Goal: Task Accomplishment & Management: Complete application form

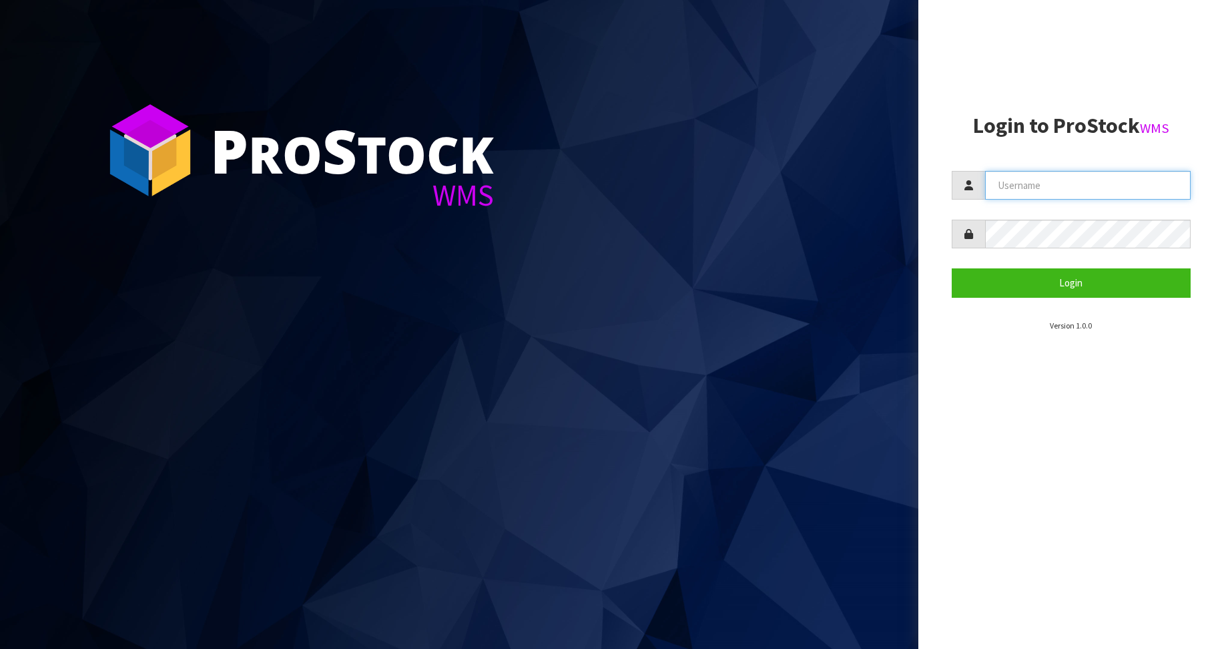
type input "Australianclutch"
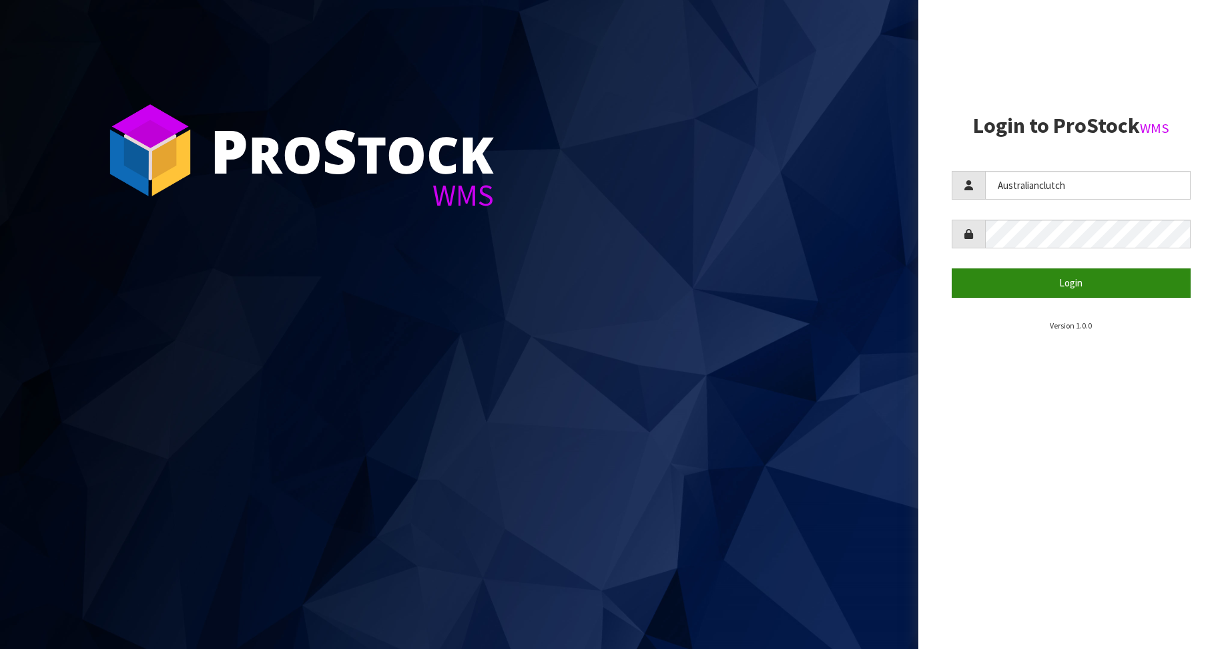
drag, startPoint x: 1111, startPoint y: 301, endPoint x: 1103, endPoint y: 296, distance: 10.2
click at [1107, 300] on section "Login to ProStock WMS Australianclutch Login Version 1.0.0" at bounding box center [1072, 223] width 240 height 218
click at [1099, 289] on button "Login" at bounding box center [1072, 282] width 240 height 29
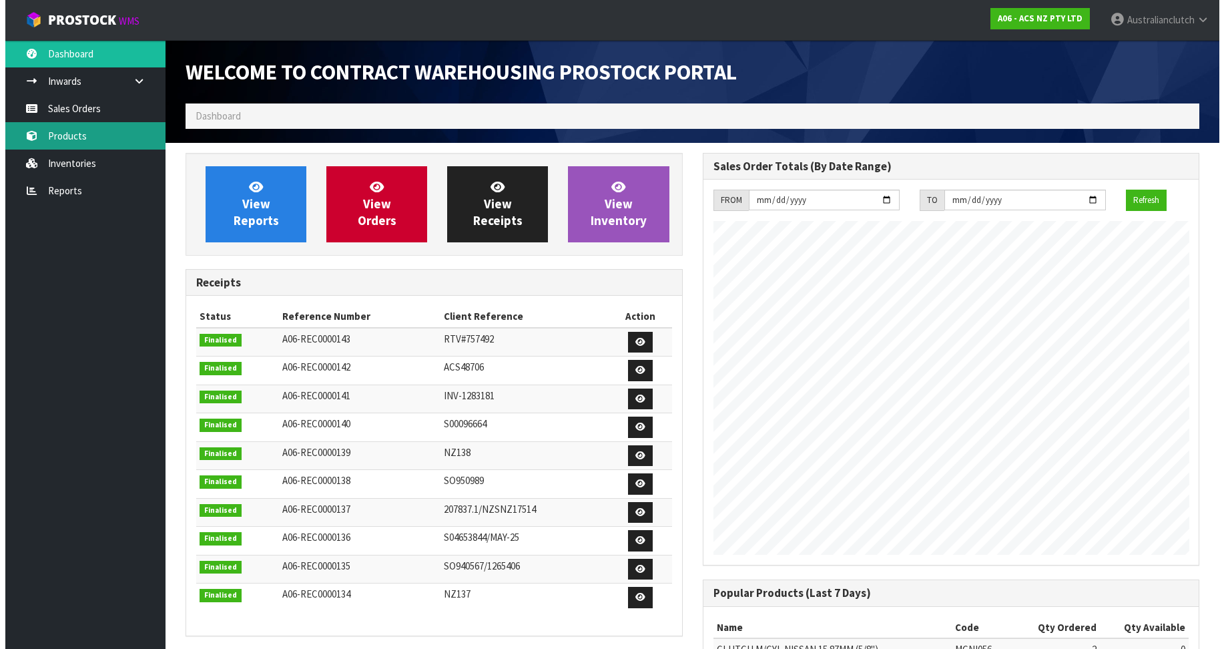
scroll to position [740, 517]
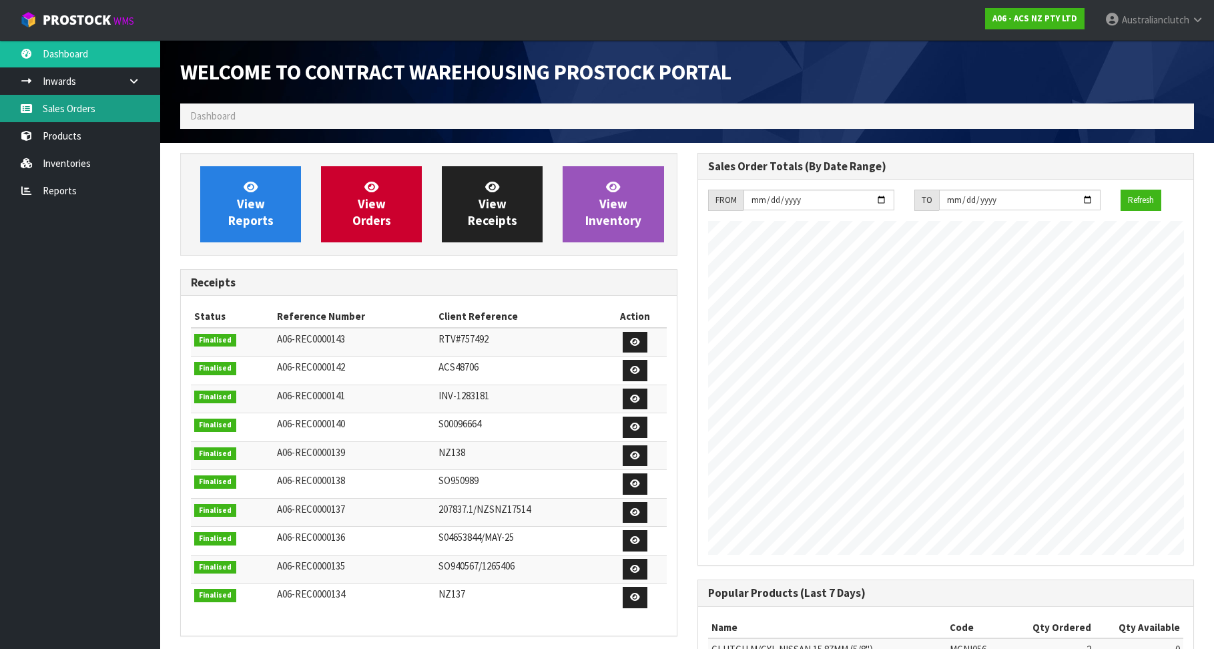
click at [11, 105] on link "Sales Orders" at bounding box center [80, 108] width 160 height 27
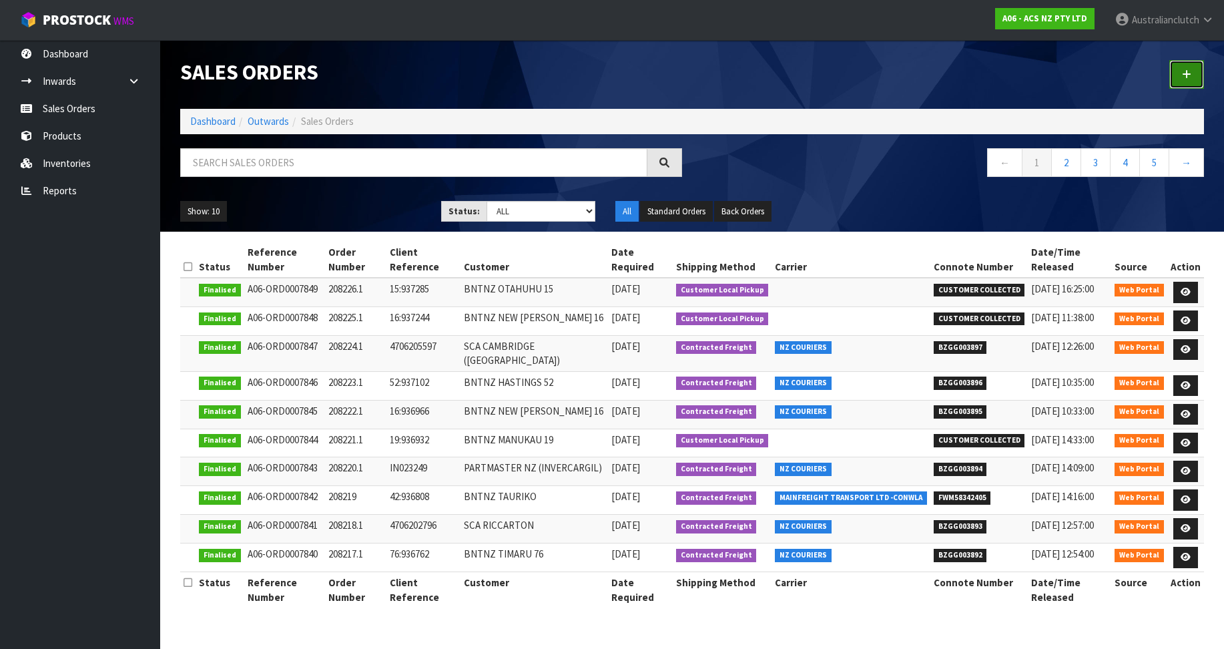
click at [1187, 69] on link at bounding box center [1187, 74] width 35 height 29
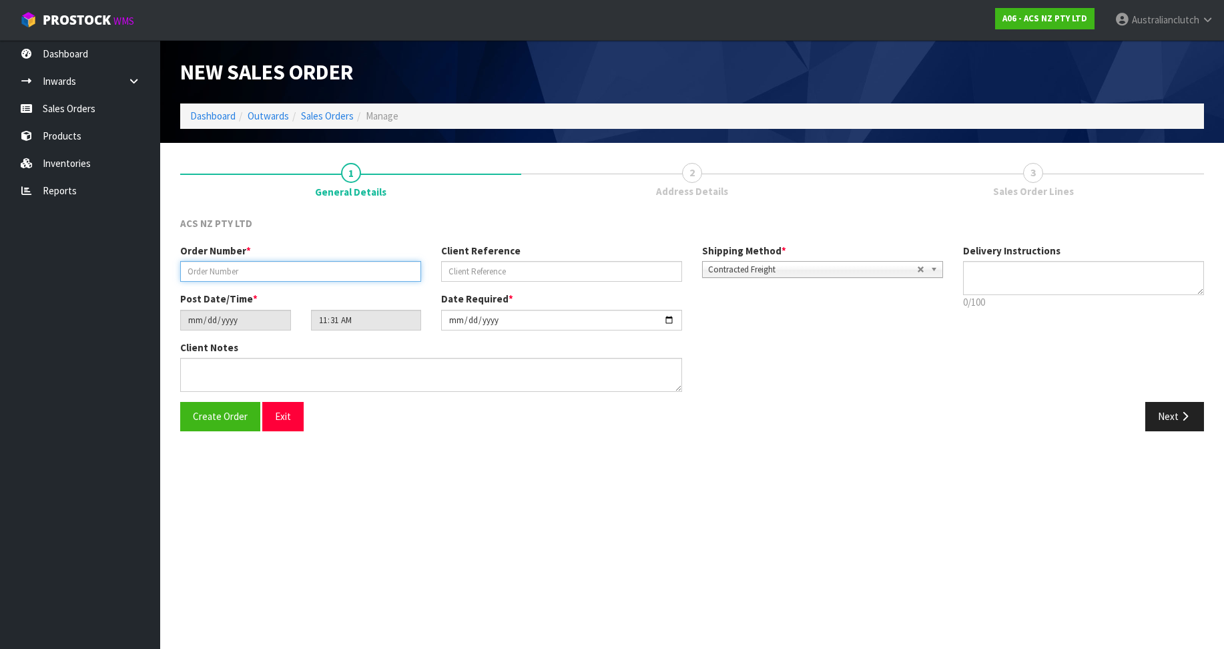
click at [239, 279] on input "text" at bounding box center [300, 271] width 241 height 21
paste input "208227.1"
type input "208227.1"
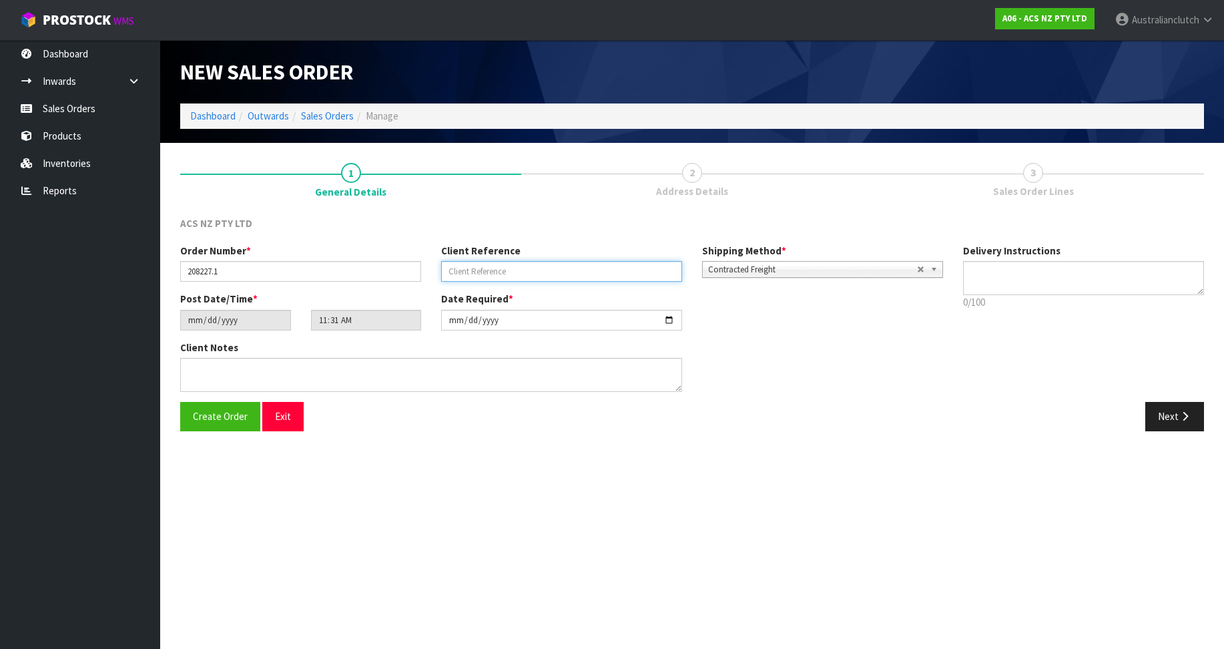
drag, startPoint x: 473, startPoint y: 262, endPoint x: 474, endPoint y: 271, distance: 8.8
click at [473, 262] on input "text" at bounding box center [561, 271] width 241 height 21
paste input "52:937549"
type input "52:937549"
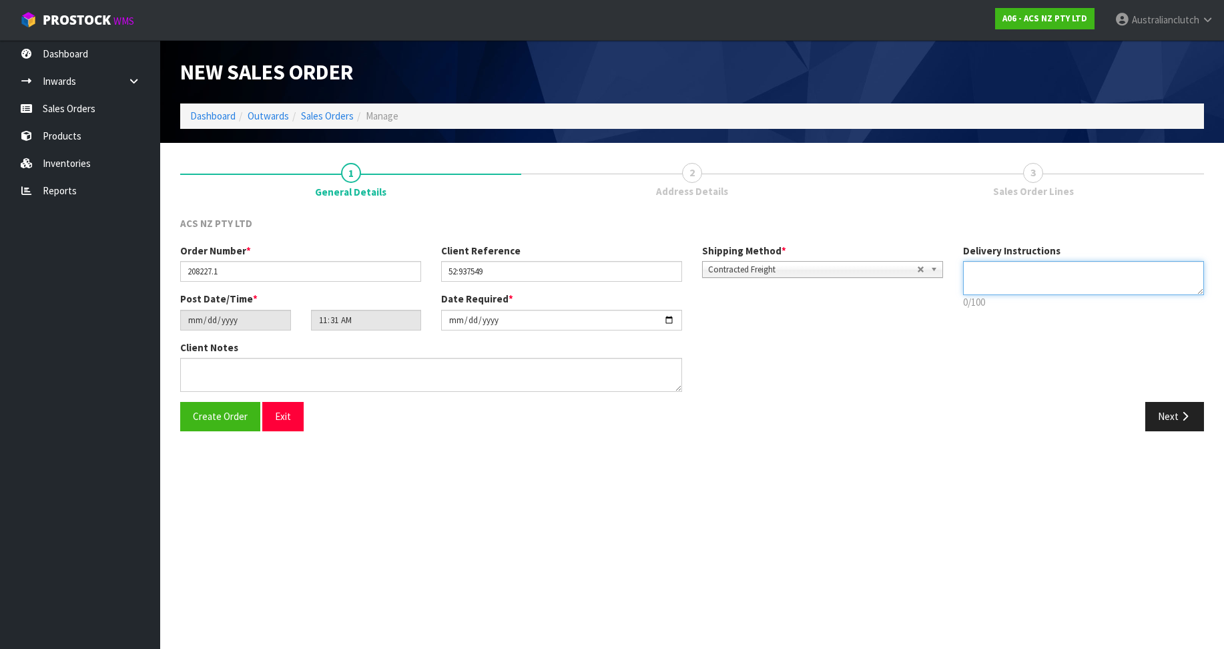
click at [1042, 283] on textarea at bounding box center [1083, 278] width 241 height 34
type textarea "PLEASE SEND VIA NZC"
click at [1180, 407] on button "Next" at bounding box center [1174, 416] width 59 height 29
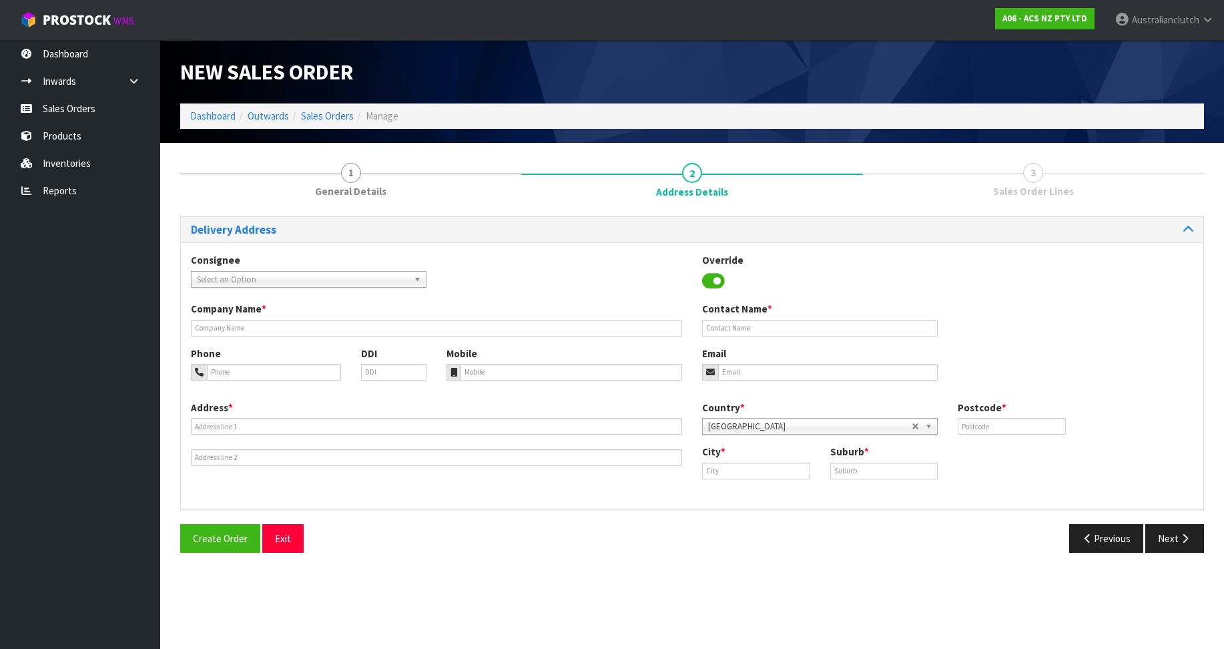
click at [198, 267] on label "Consignee" at bounding box center [215, 260] width 49 height 14
click at [211, 271] on link "Select an Option" at bounding box center [309, 279] width 236 height 17
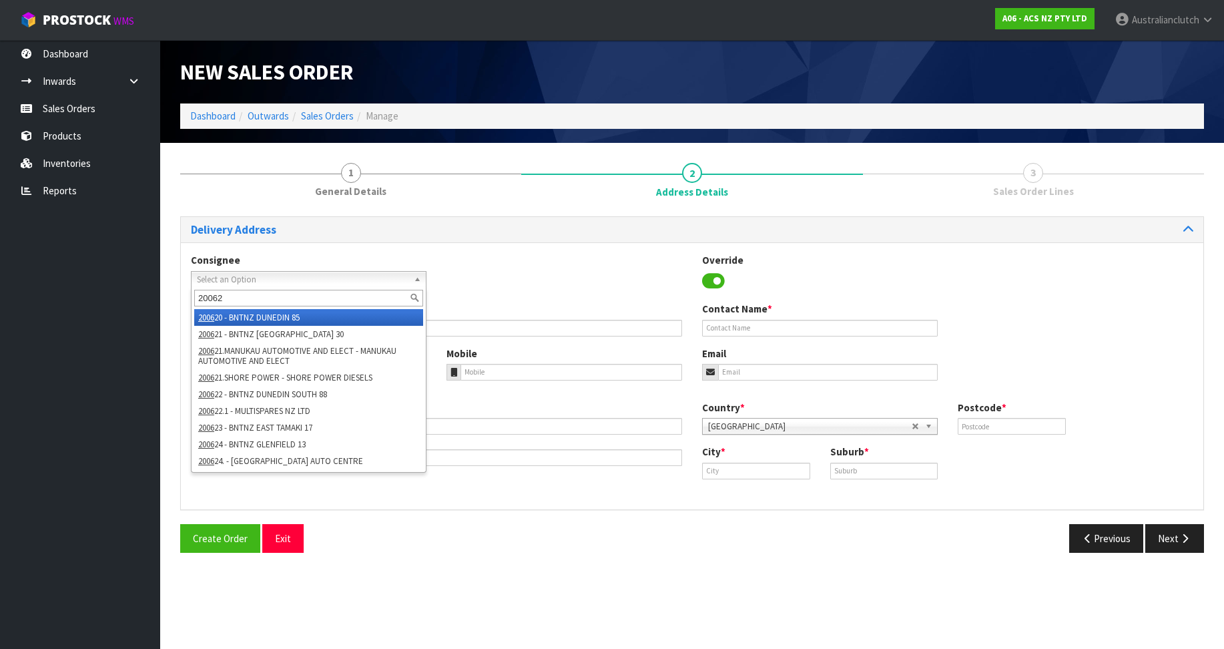
type input "200627"
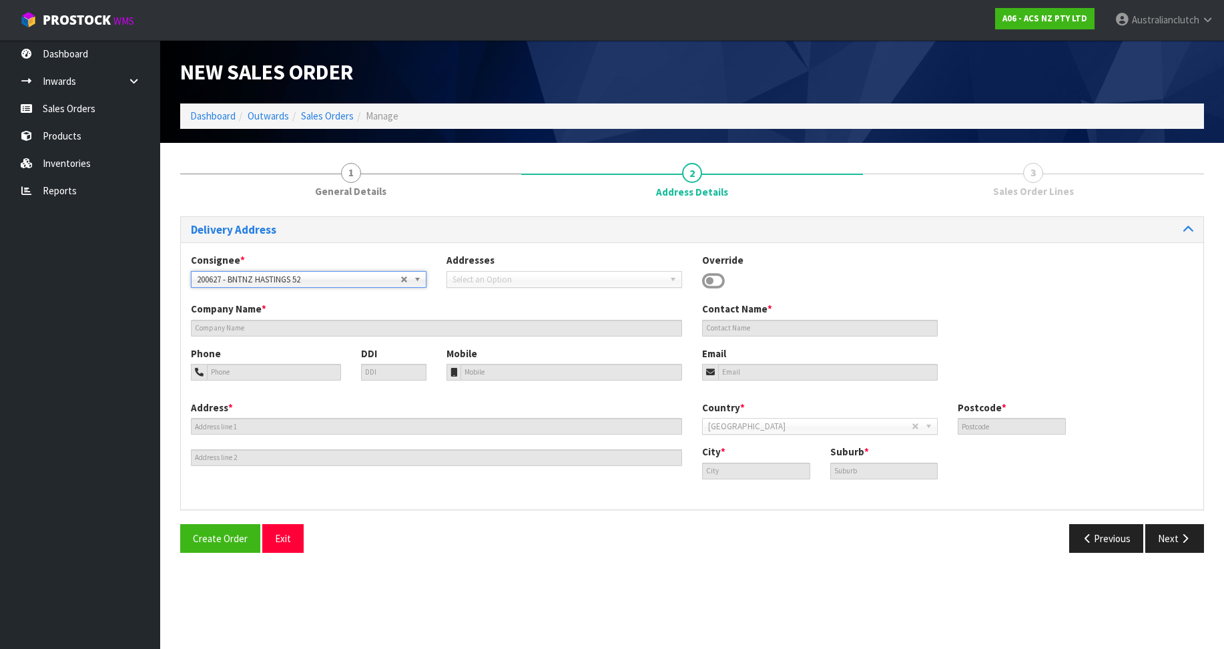
type input "BNTNZ HASTINGS 52"
type input "CNR TOMOANA ROAD & QUEEN ST"
type input "4120"
type input "HASTINGS"
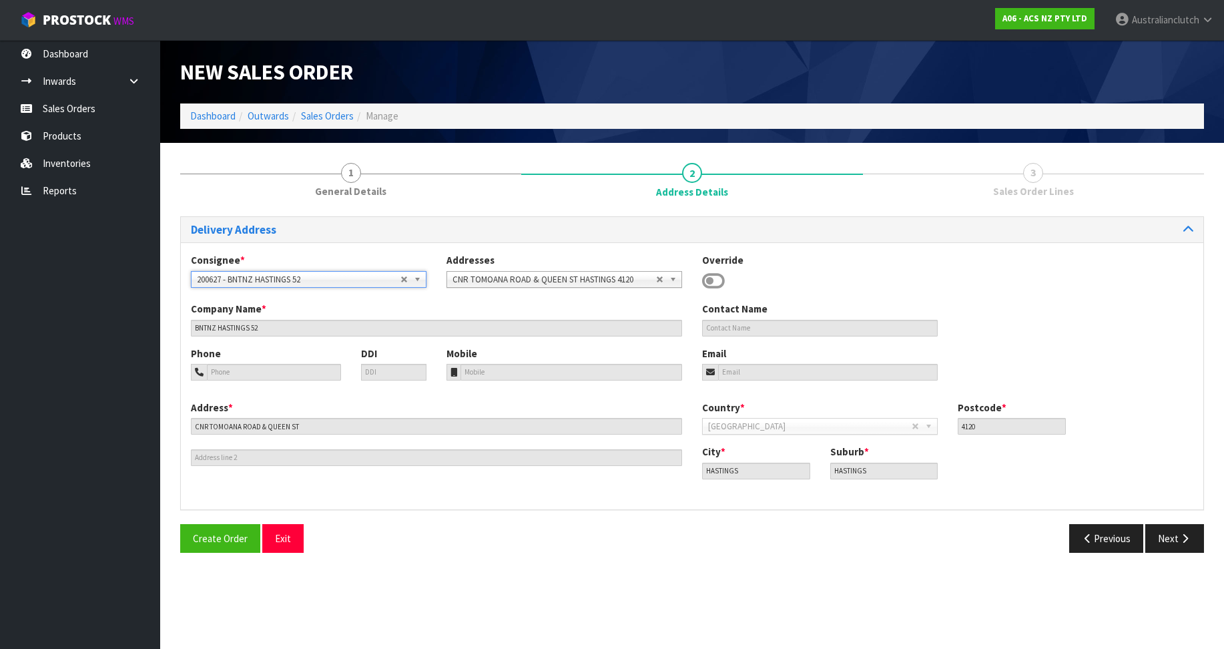
click at [211, 272] on span "200627 - BNTNZ HASTINGS 52" at bounding box center [299, 280] width 204 height 16
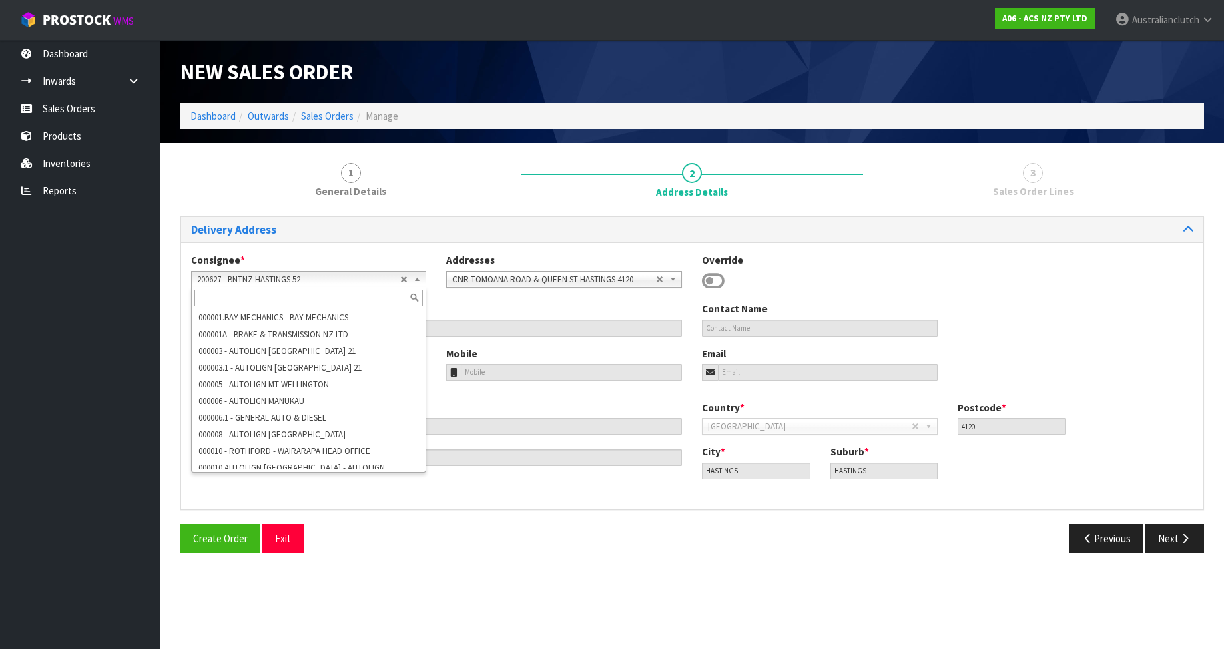
scroll to position [3638, 0]
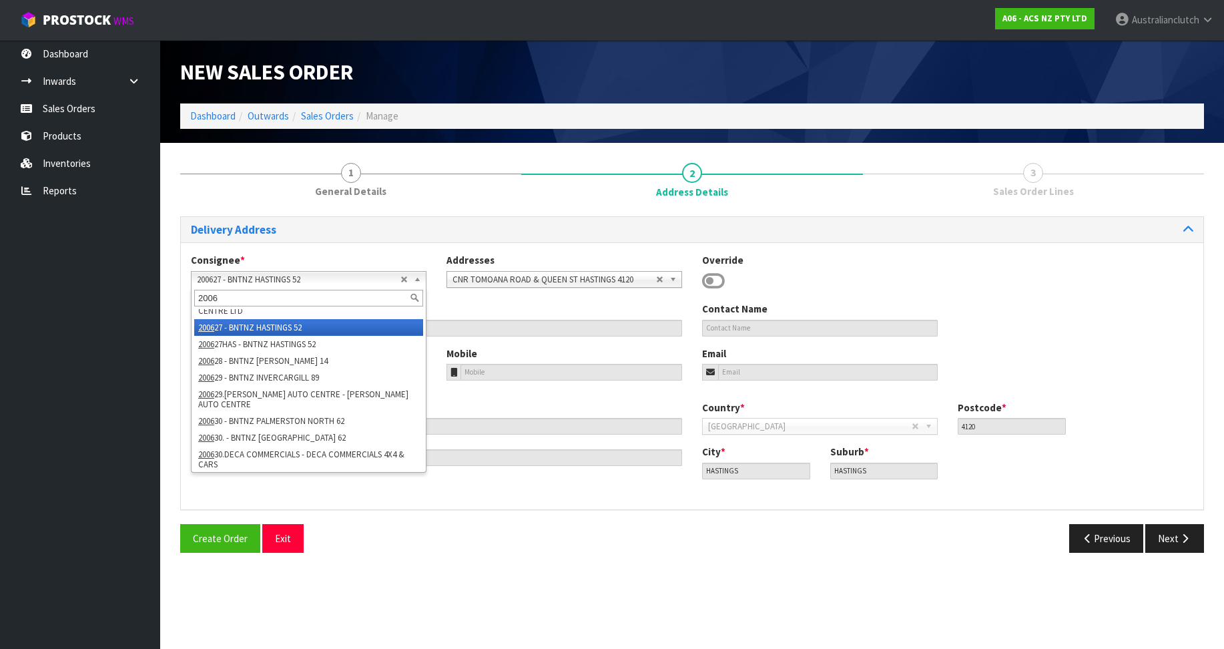
type input "20062"
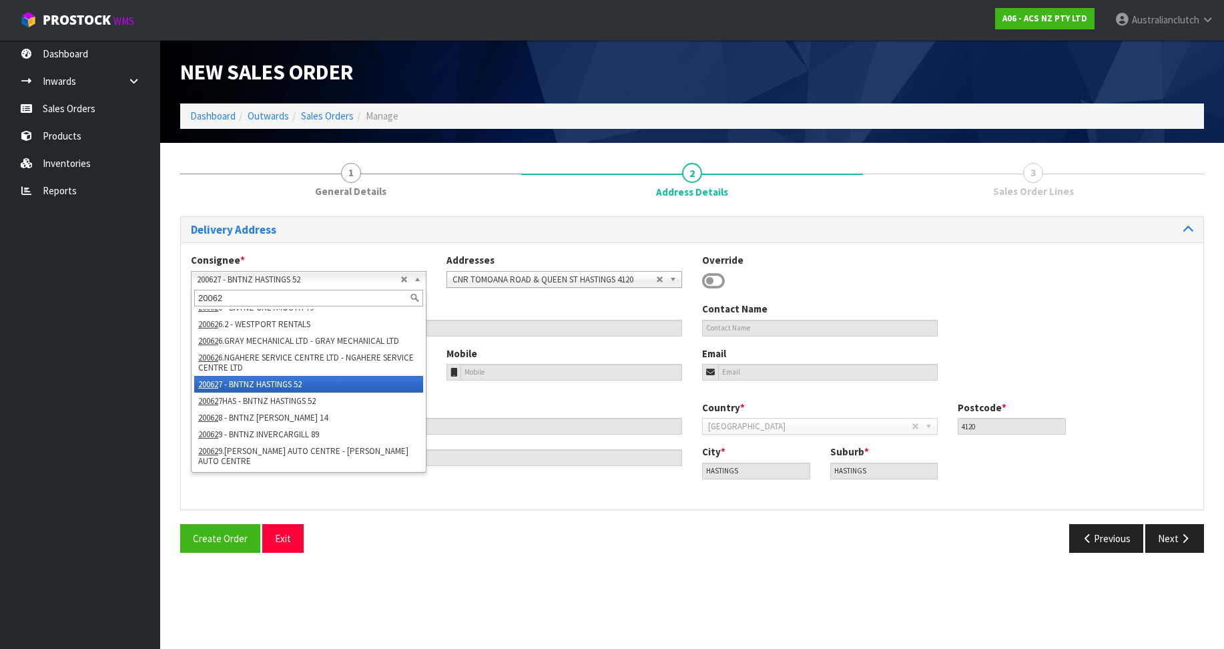
scroll to position [237, 0]
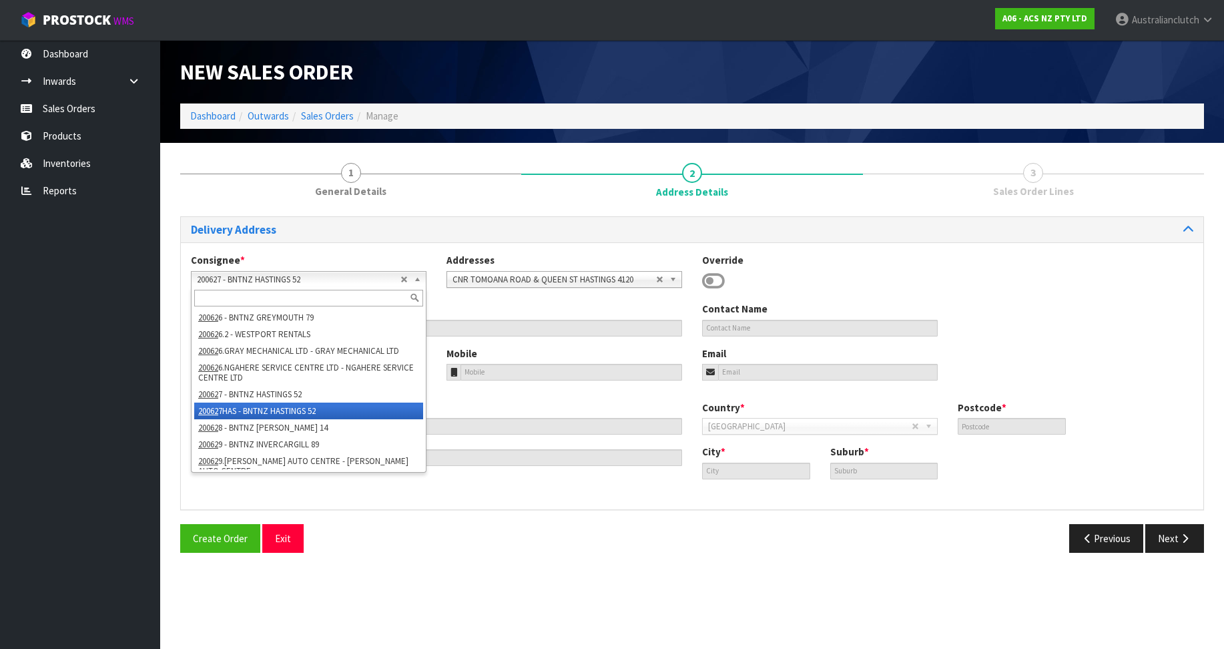
type input "BNTNZ HASTINGS 52"
type input "[STREET_ADDRESS][PERSON_NAME]"
type input "4120"
type input "HASTINGS"
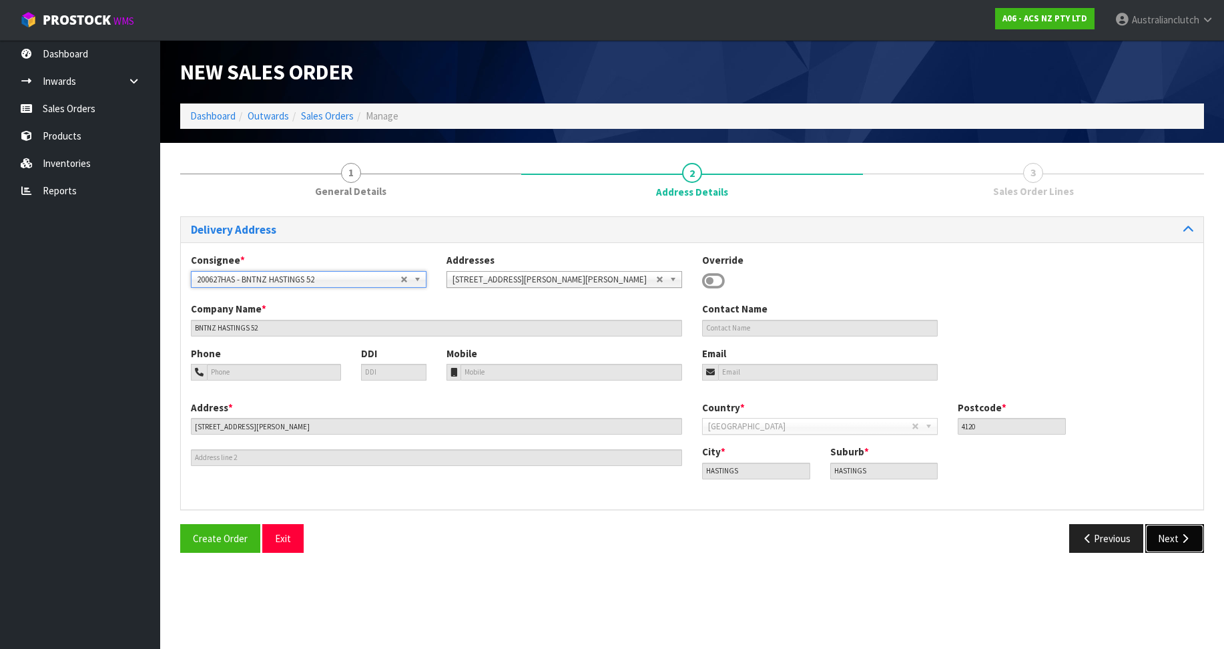
click at [1163, 532] on button "Next" at bounding box center [1174, 538] width 59 height 29
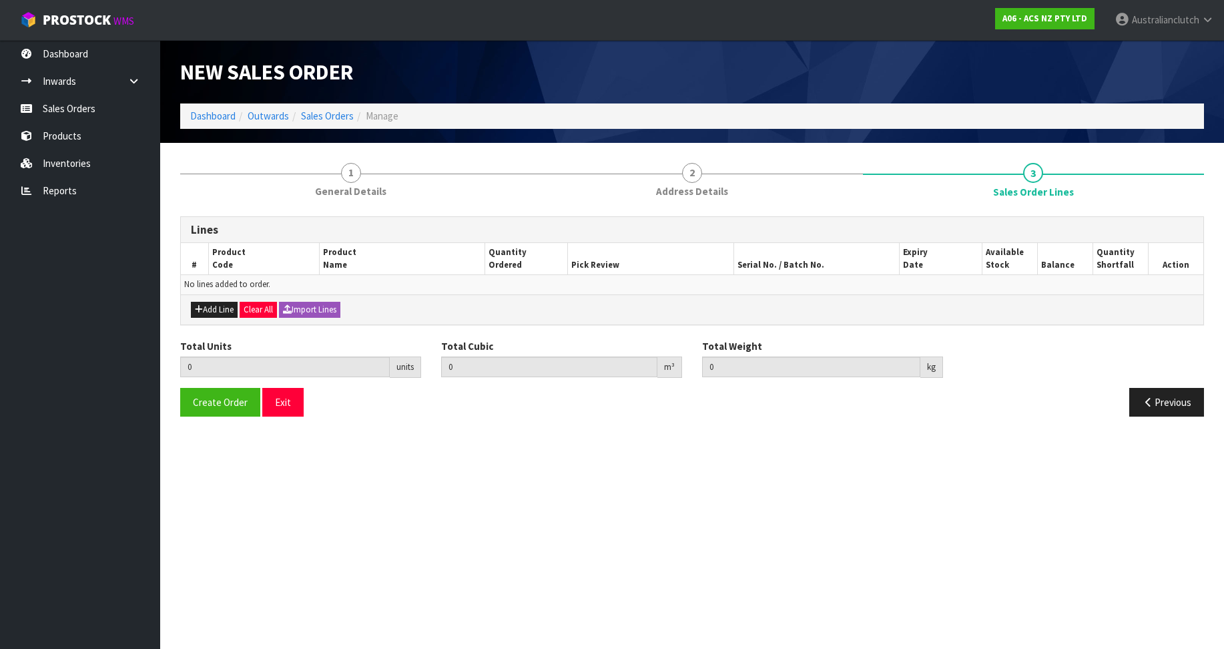
click at [218, 298] on div "Add Line Clear All Import Lines" at bounding box center [692, 309] width 1023 height 30
click at [228, 306] on button "Add Line" at bounding box center [214, 310] width 47 height 16
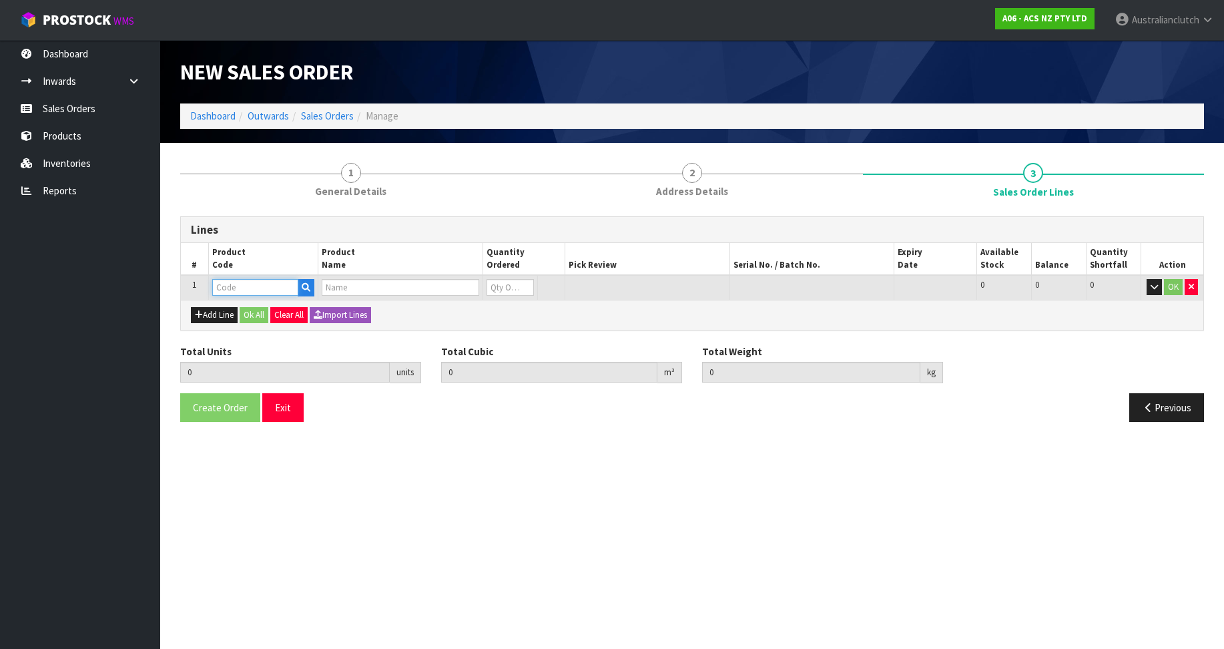
click at [242, 295] on input "text" at bounding box center [255, 287] width 86 height 17
paste input "MCFD079"
type input "MCFD079"
type input "0.000000"
type input "0.000"
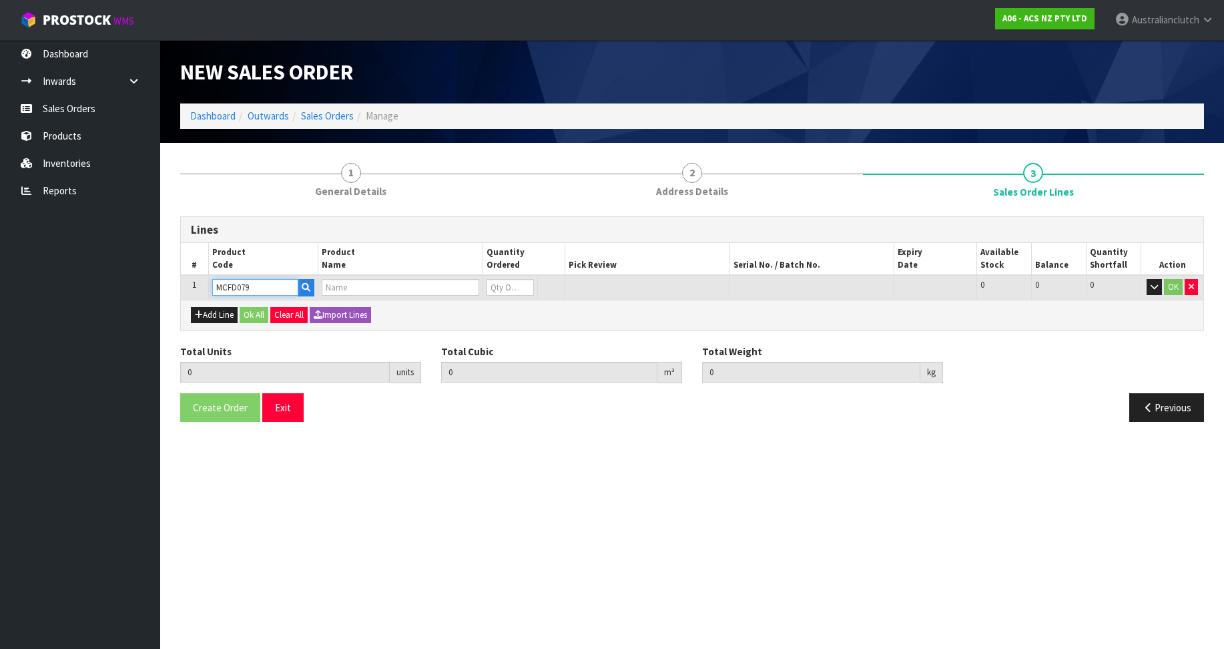
type input "CLUTCH M/CYL FORD 19.05MM (3/4)"
type input "0"
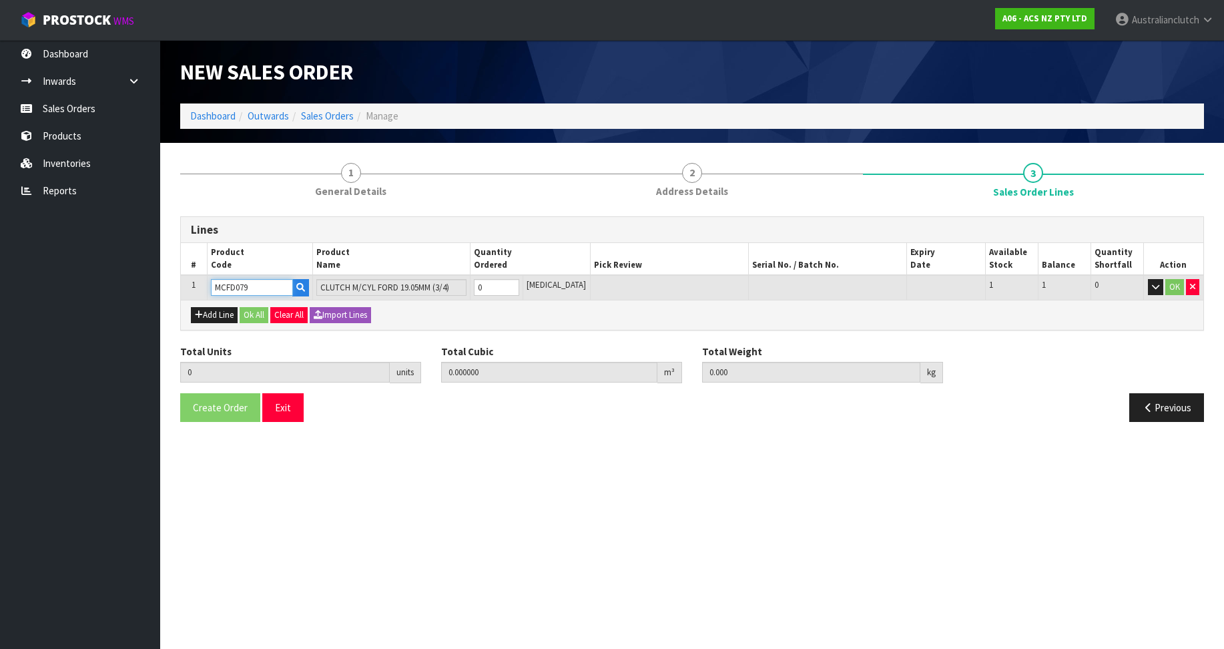
type input "MCFD079"
type input "1"
type input "0.004056"
type input "0.25"
drag, startPoint x: 526, startPoint y: 282, endPoint x: 625, endPoint y: 296, distance: 100.5
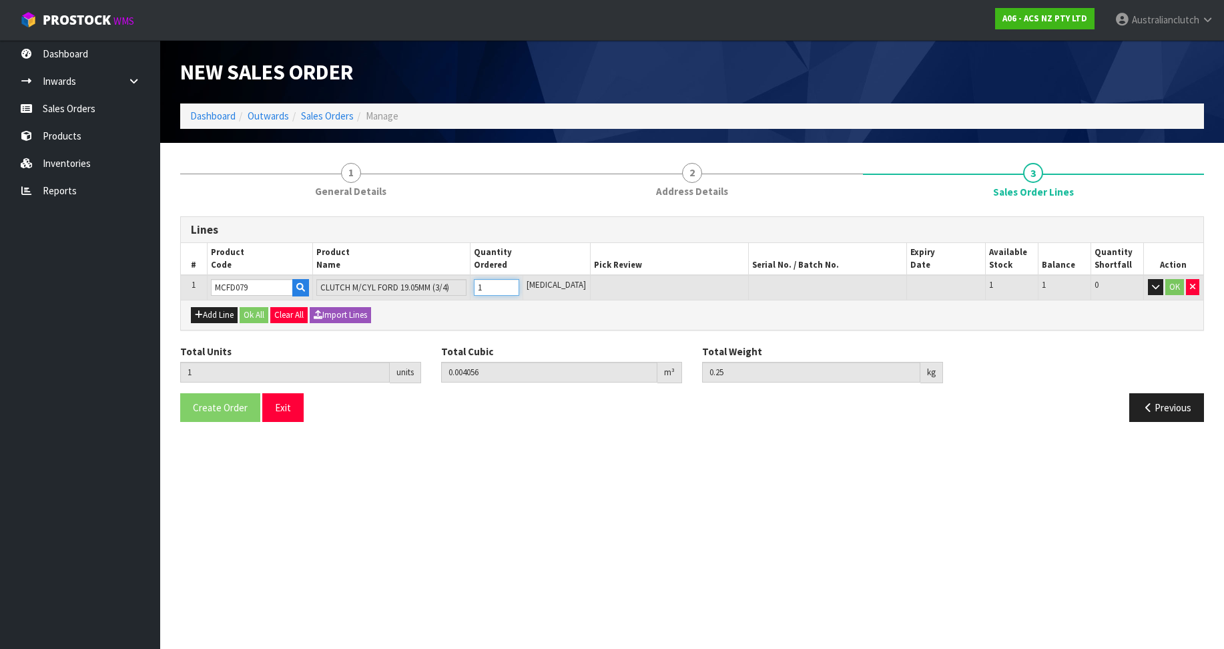
type input "1"
click at [519, 282] on input "1" at bounding box center [496, 287] width 45 height 17
click at [1176, 279] on button "OK" at bounding box center [1175, 287] width 19 height 16
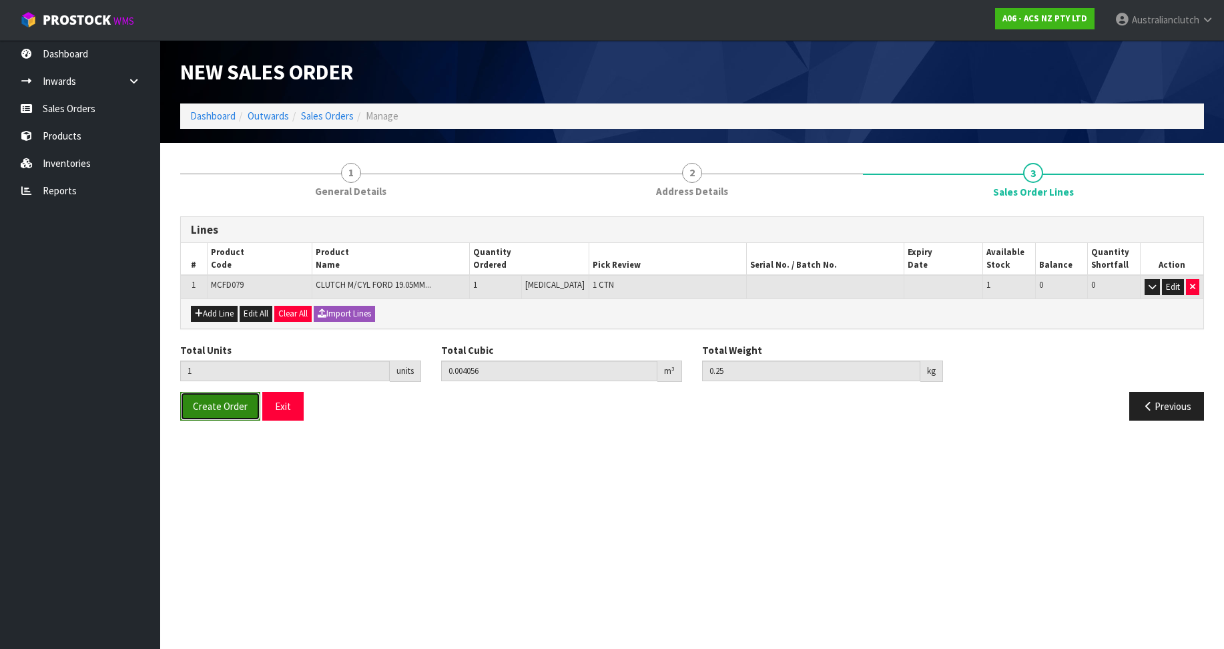
click at [222, 416] on button "Create Order" at bounding box center [220, 406] width 80 height 29
